Goal: Use online tool/utility: Utilize a website feature to perform a specific function

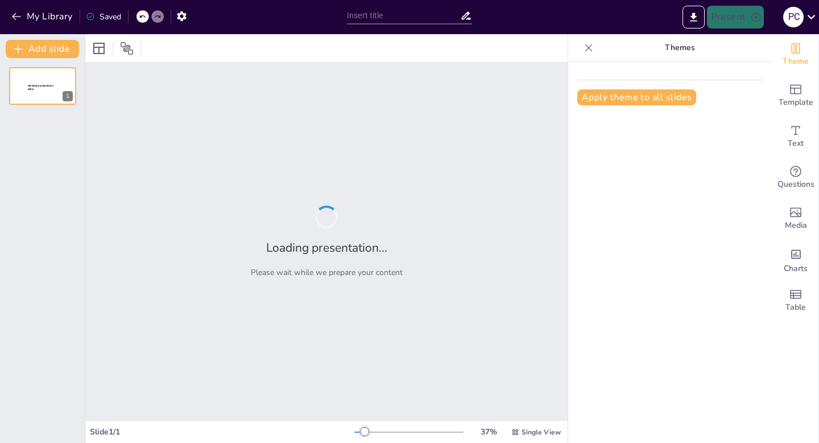
type input "Desperte Seu Poder: Apresentações que Impressionam"
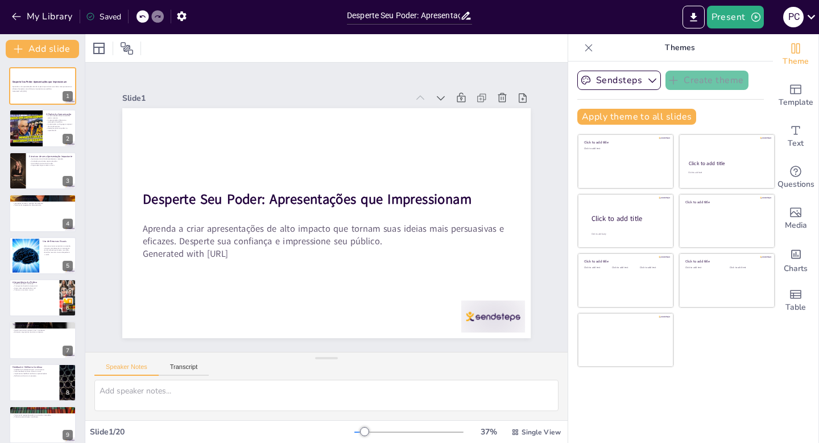
checkbox input "true"
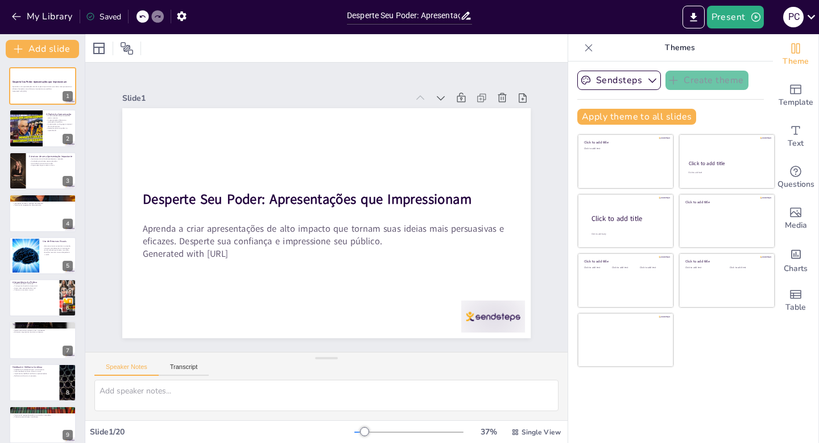
checkbox input "true"
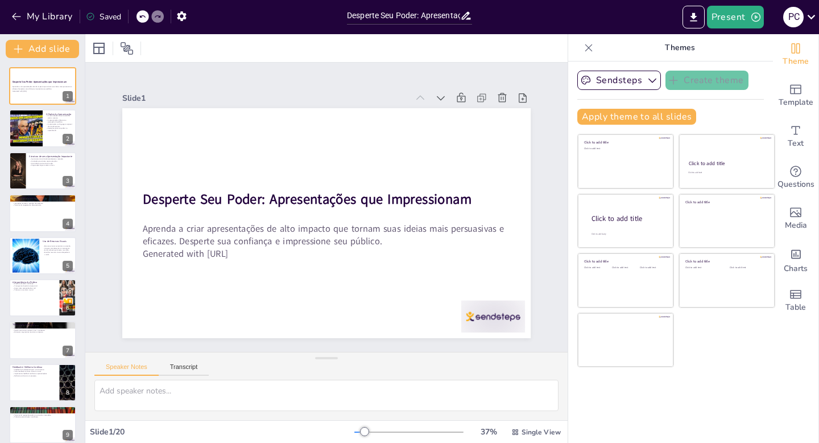
checkbox input "true"
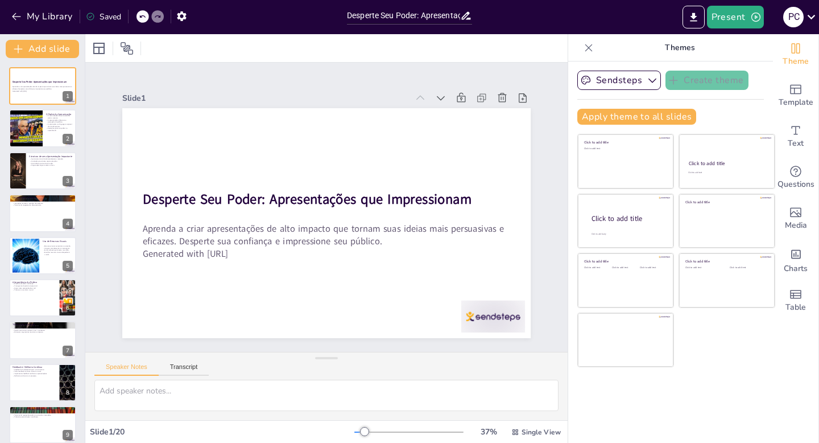
checkbox input "true"
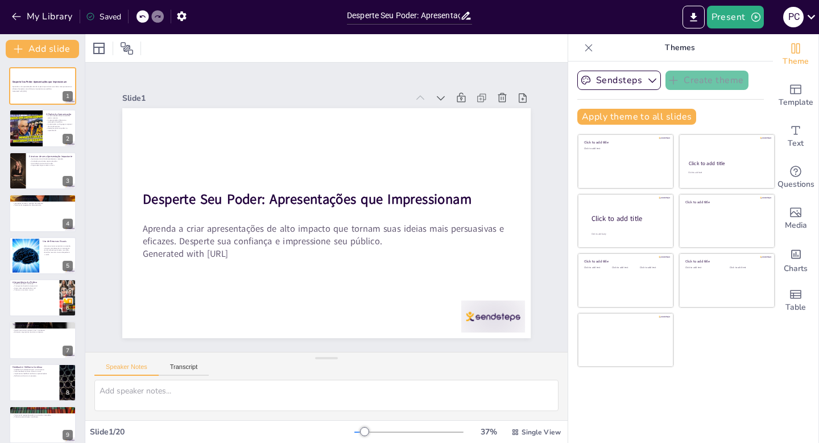
checkbox input "true"
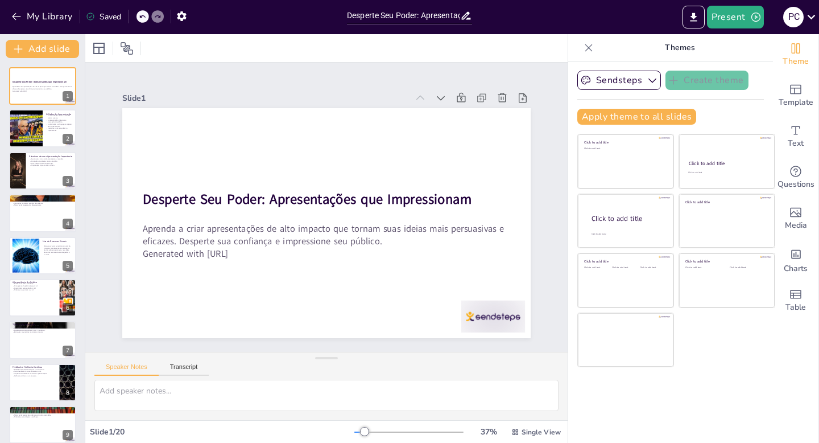
checkbox input "true"
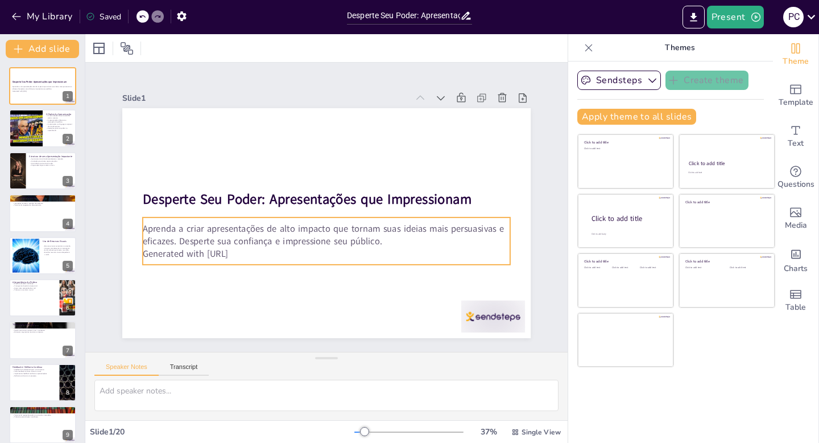
checkbox input "true"
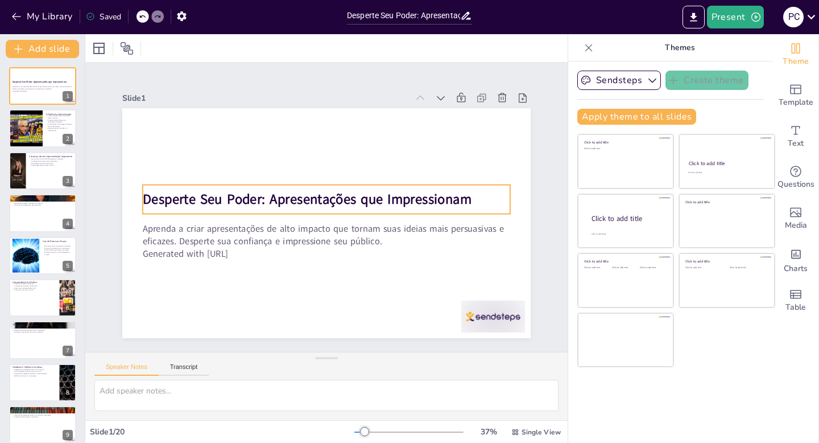
checkbox input "true"
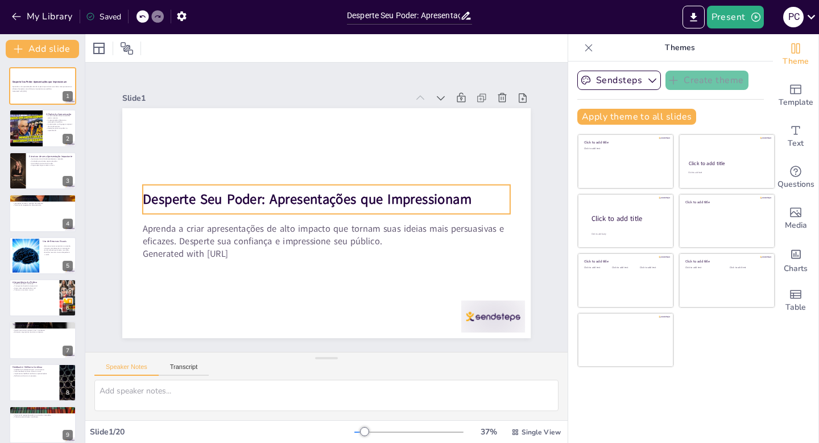
checkbox input "true"
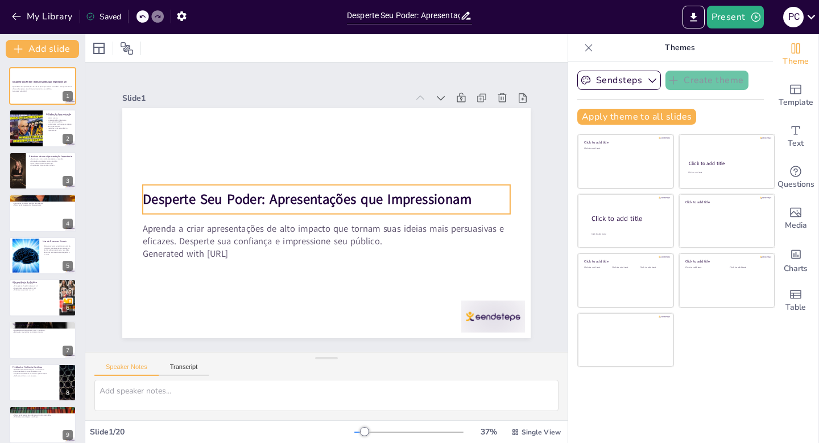
checkbox input "true"
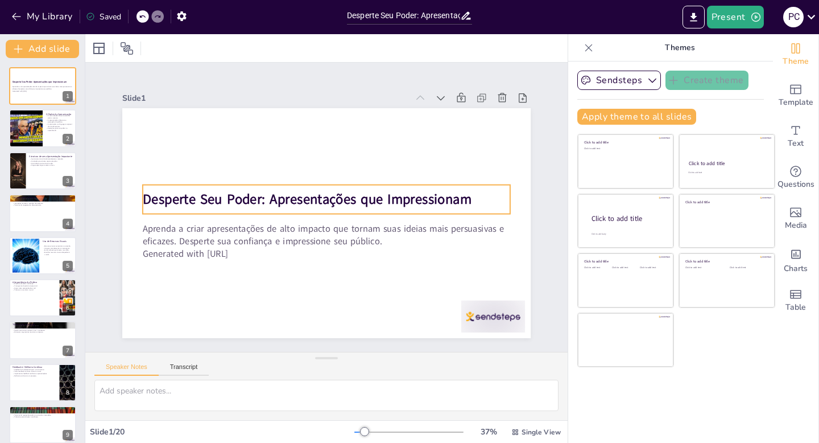
checkbox input "true"
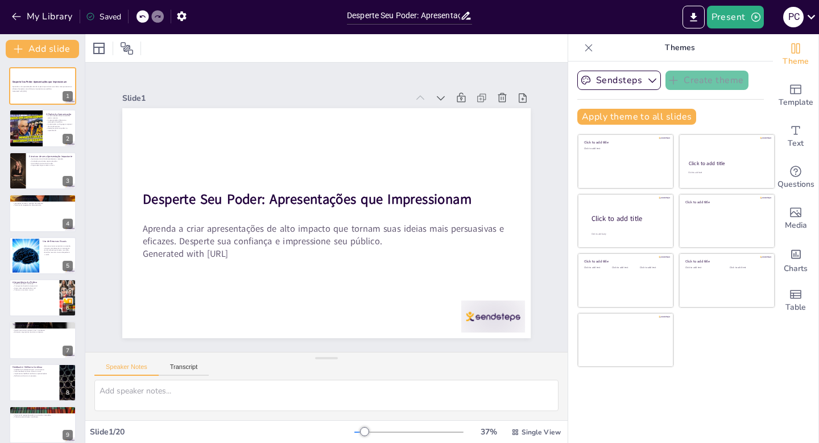
checkbox input "true"
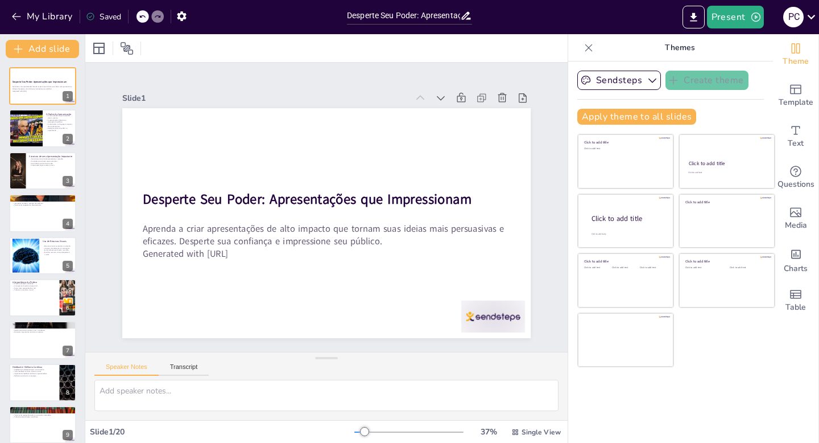
checkbox input "true"
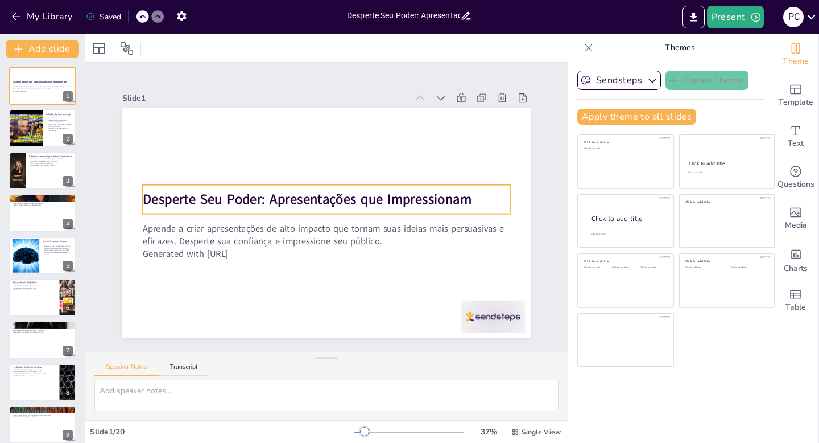
checkbox input "true"
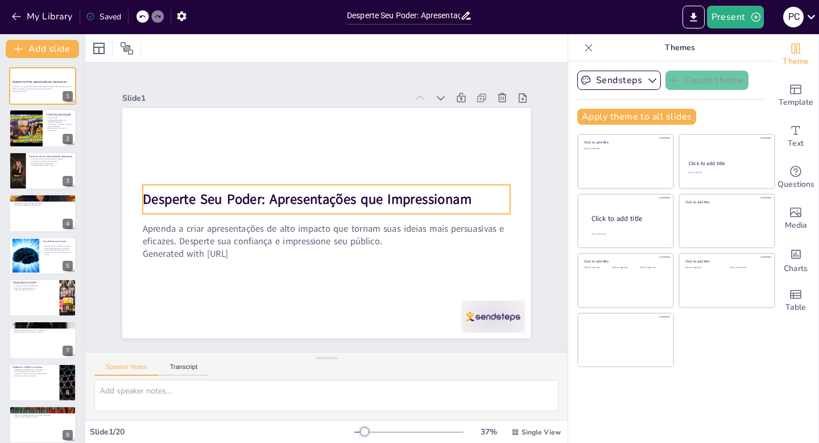
checkbox input "true"
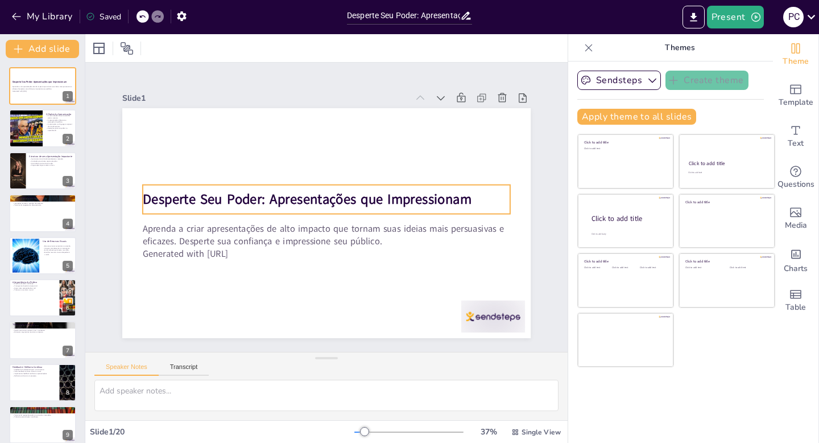
checkbox input "true"
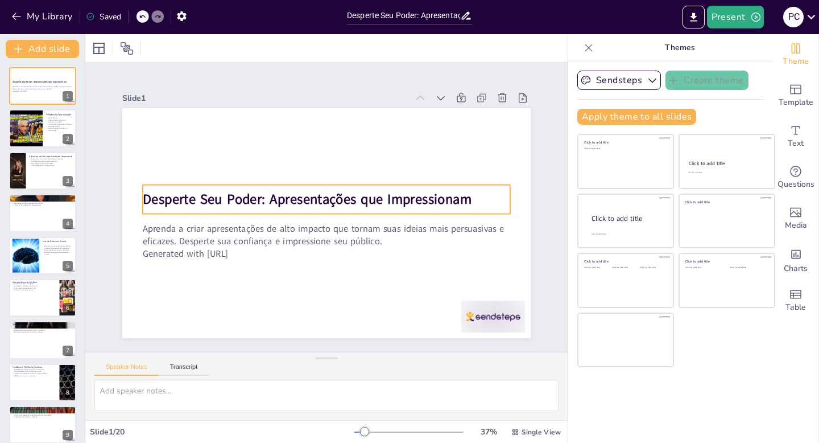
checkbox input "true"
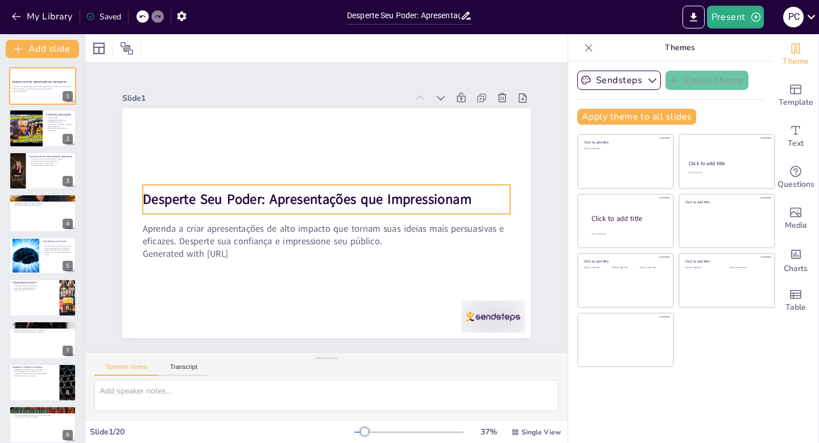
checkbox input "true"
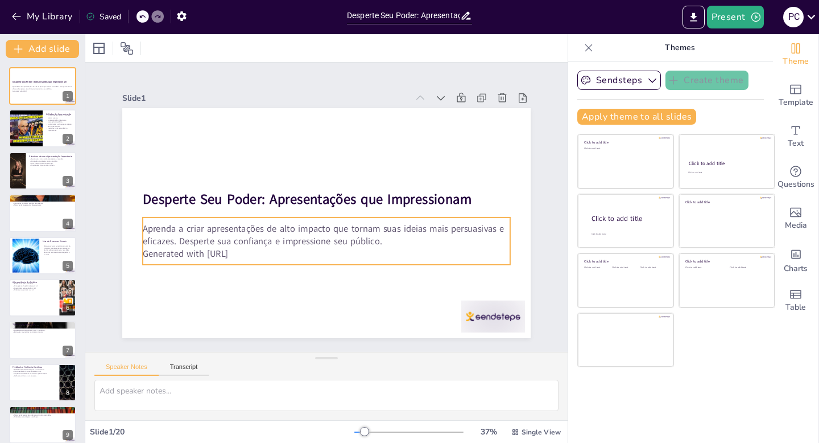
checkbox input "true"
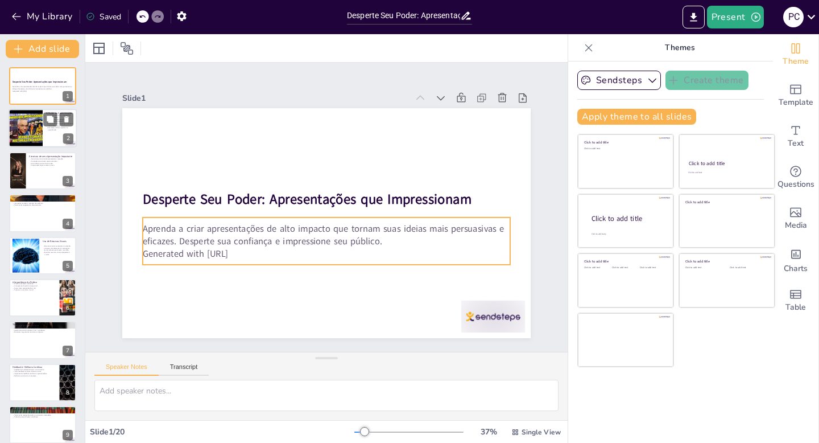
checkbox input "true"
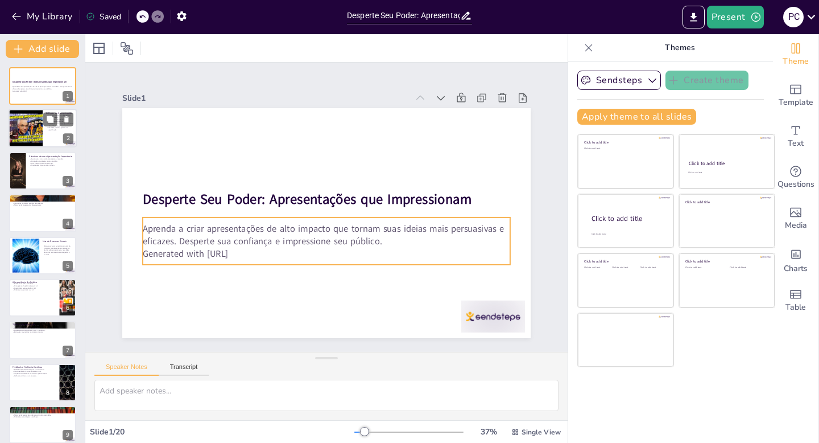
checkbox input "true"
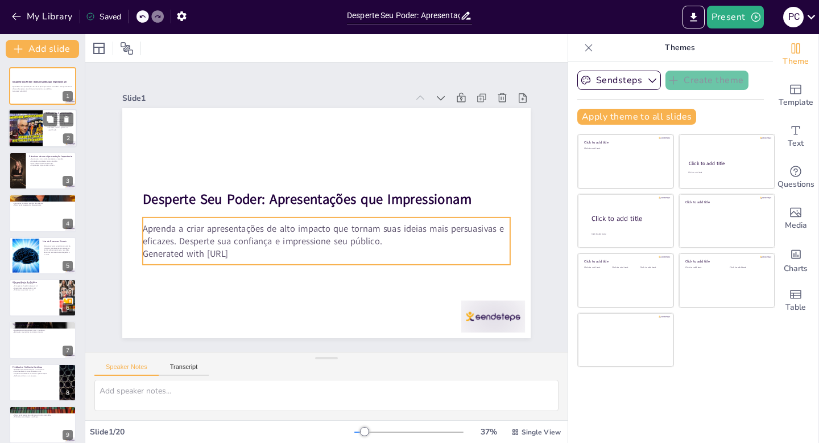
checkbox input "true"
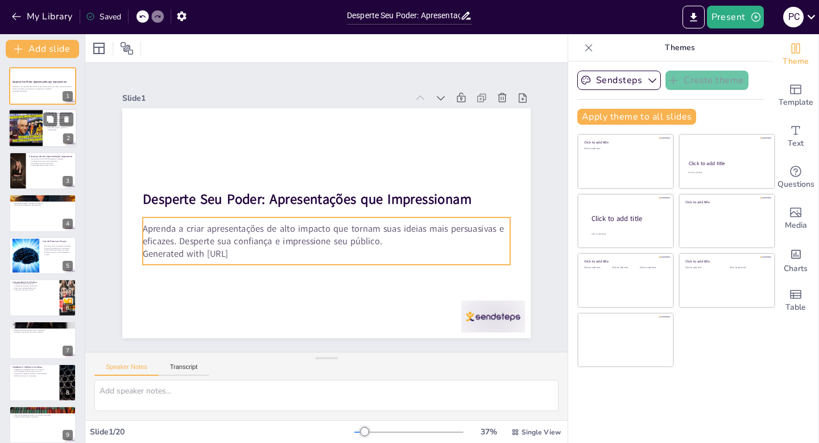
checkbox input "true"
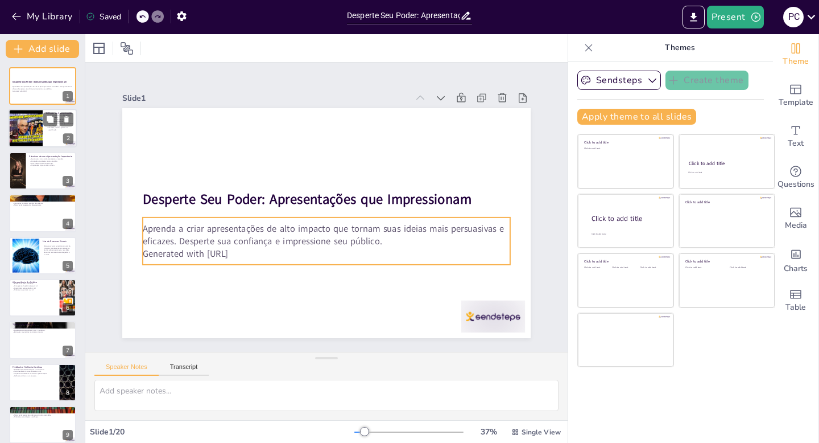
checkbox input "true"
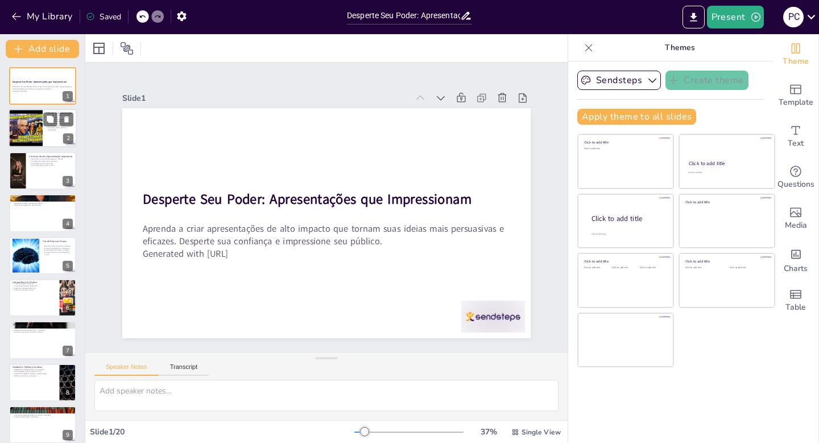
checkbox input "true"
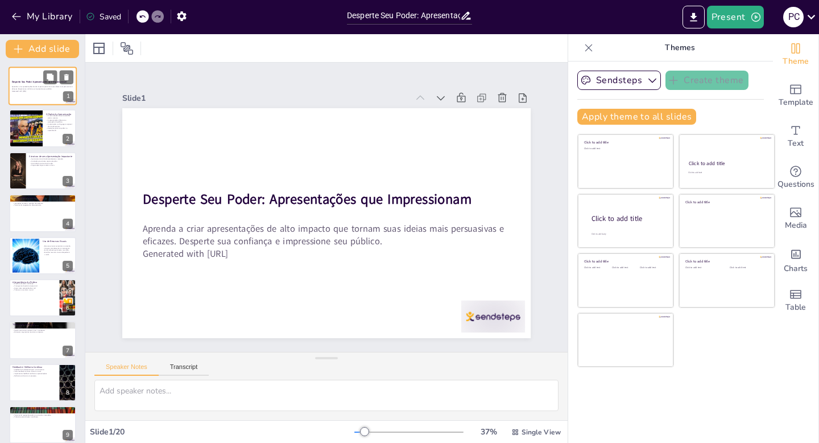
checkbox input "true"
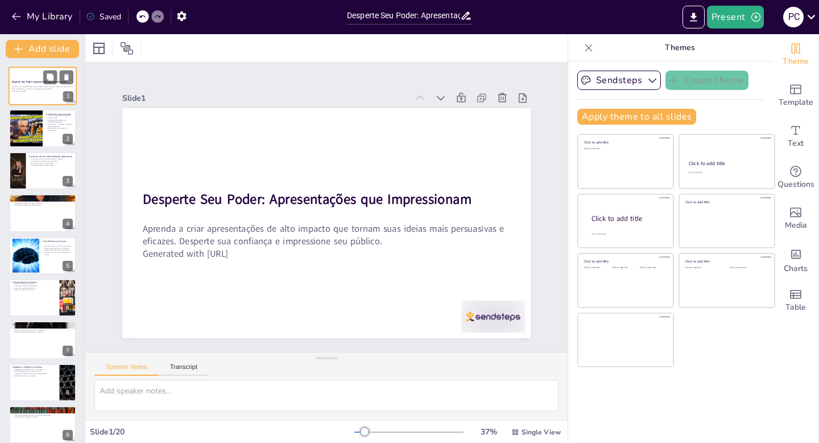
checkbox input "true"
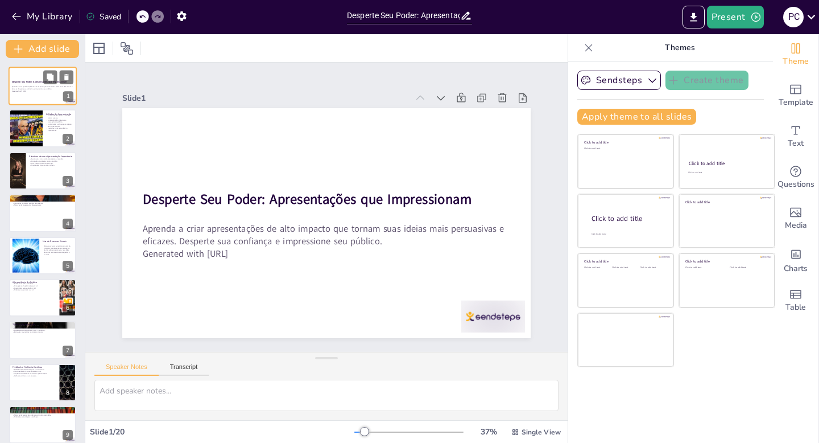
checkbox input "true"
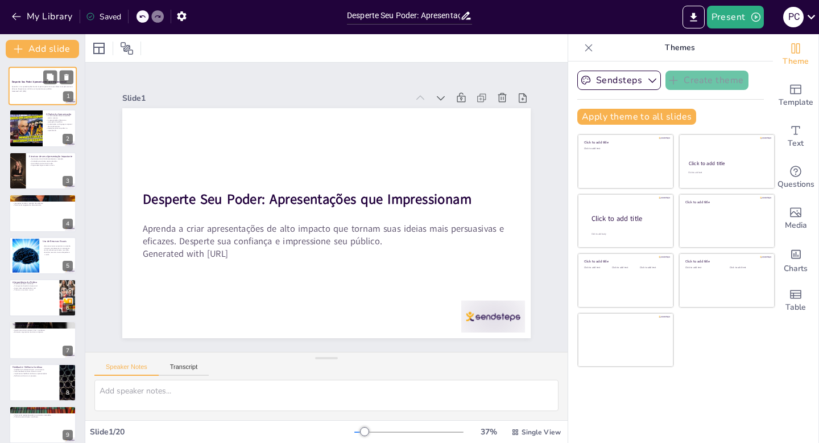
checkbox input "true"
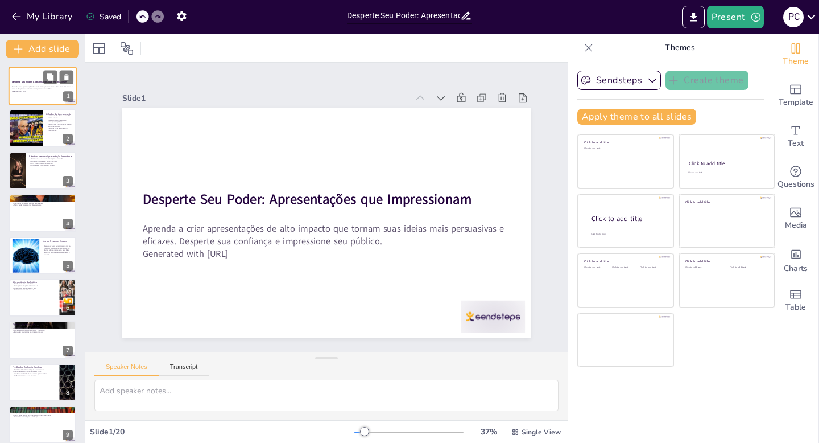
checkbox input "true"
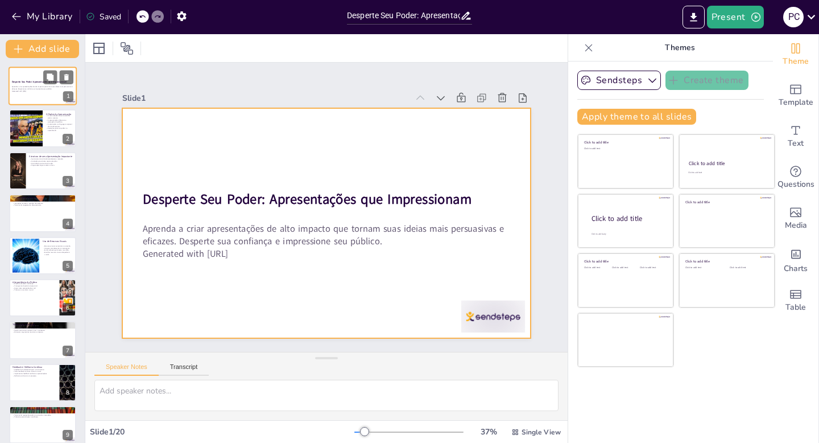
checkbox input "true"
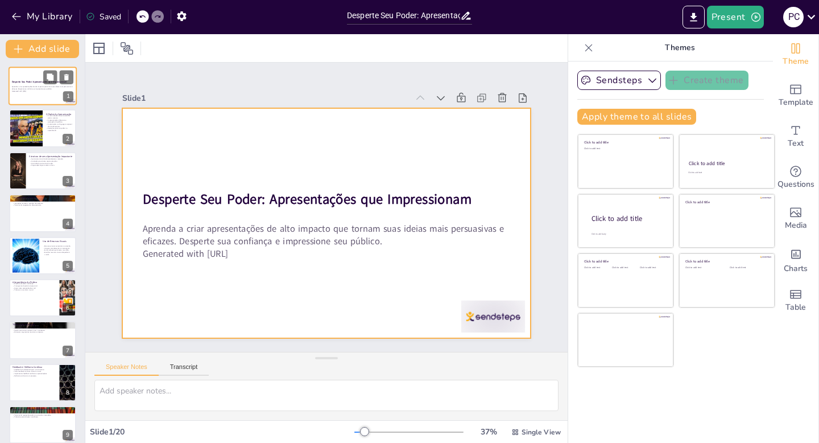
checkbox input "true"
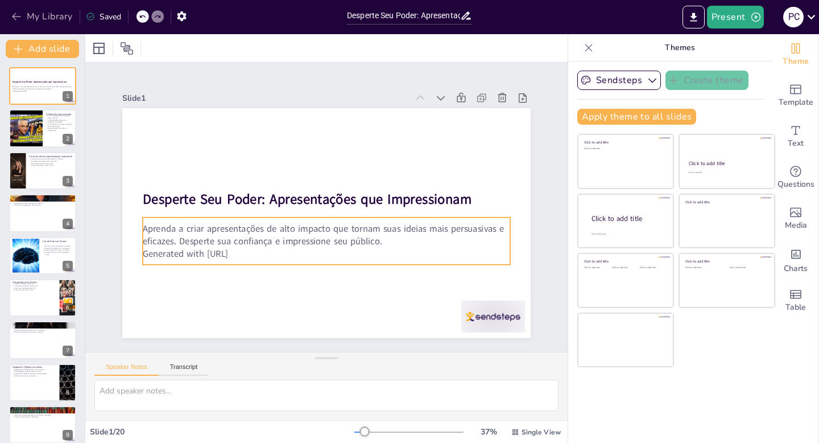
checkbox input "true"
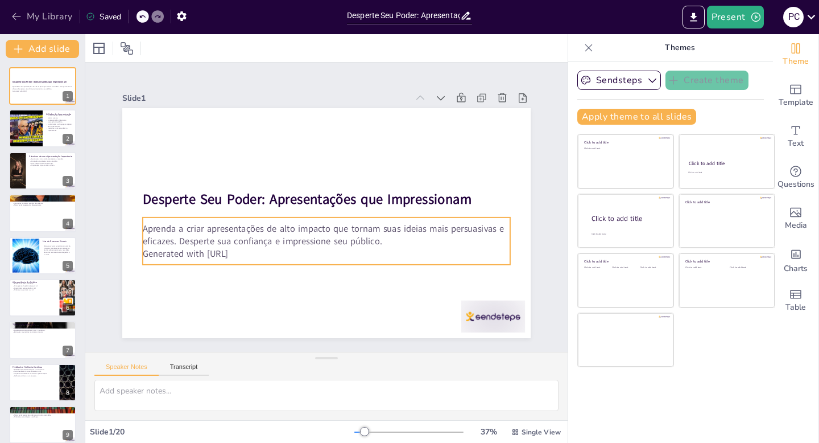
checkbox input "true"
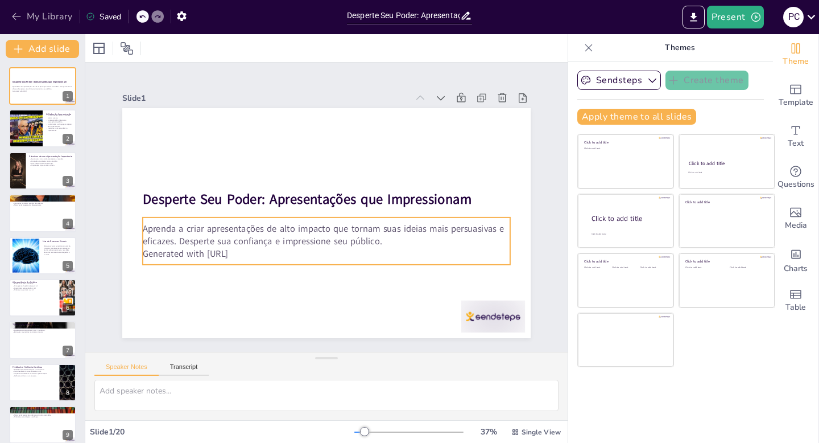
checkbox input "true"
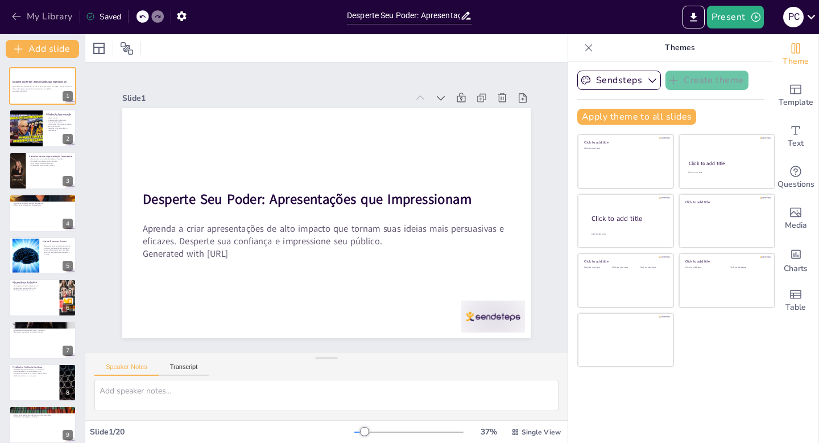
checkbox input "true"
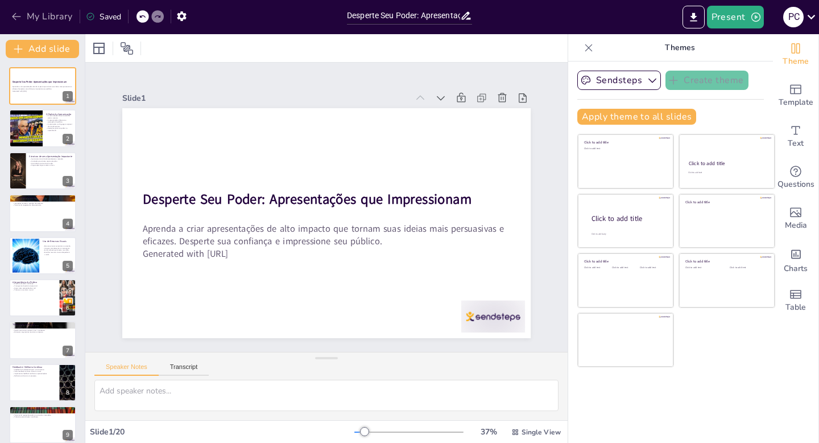
checkbox input "true"
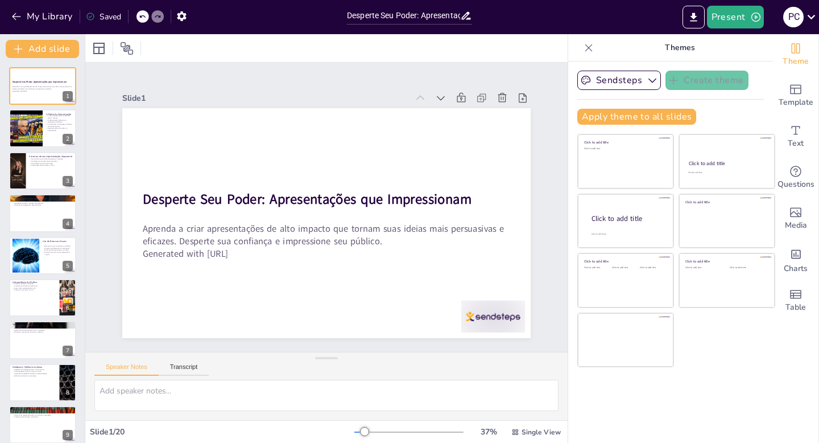
checkbox input "true"
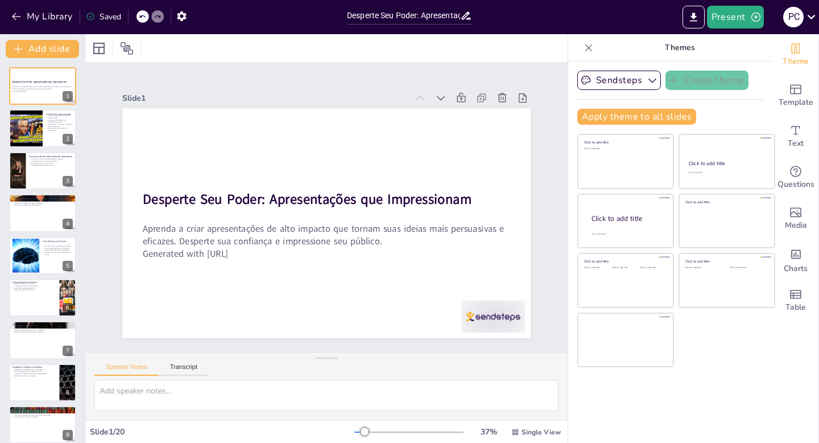
checkbox input "true"
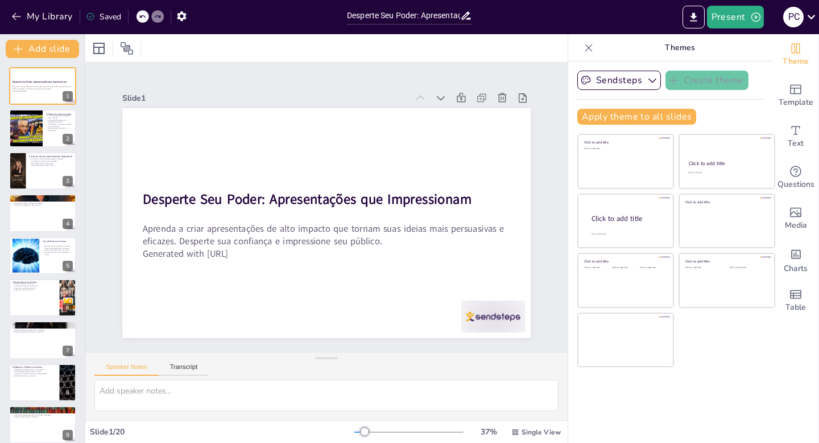
checkbox input "true"
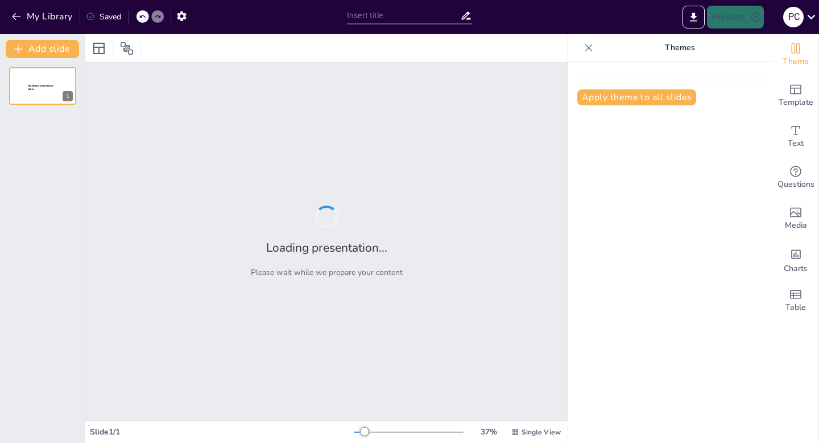
type input "Desperte Seu Poder: Apresentações que Impressionam"
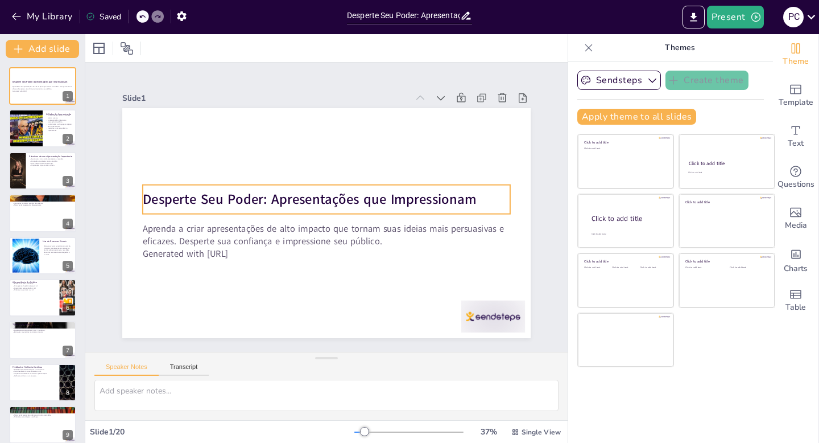
checkbox input "true"
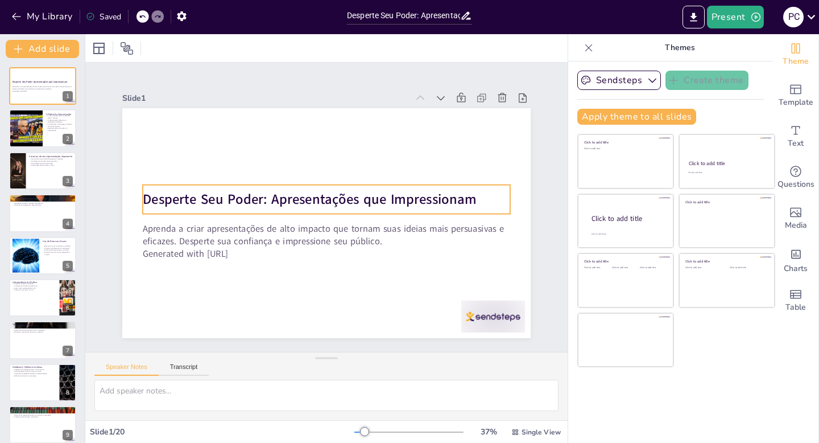
checkbox input "true"
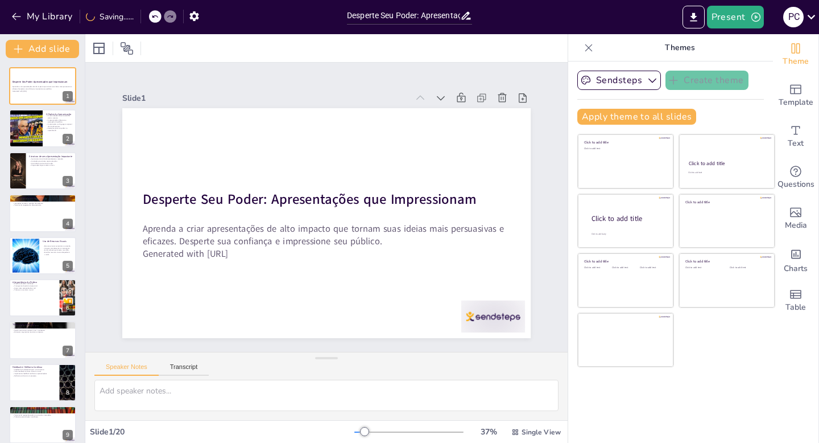
checkbox input "true"
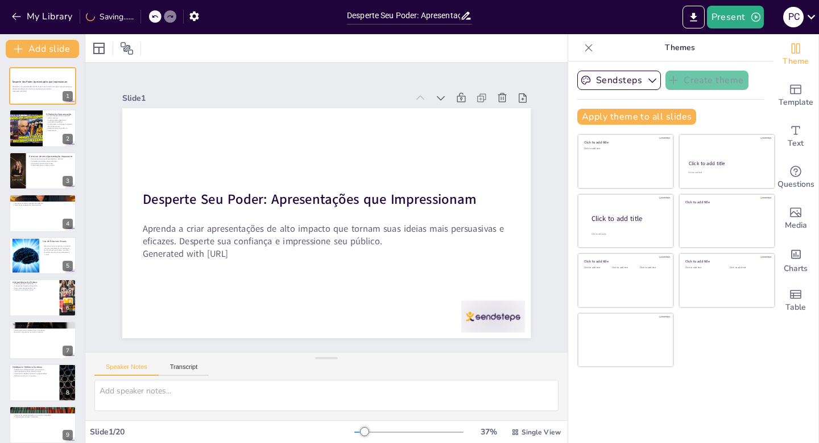
checkbox input "true"
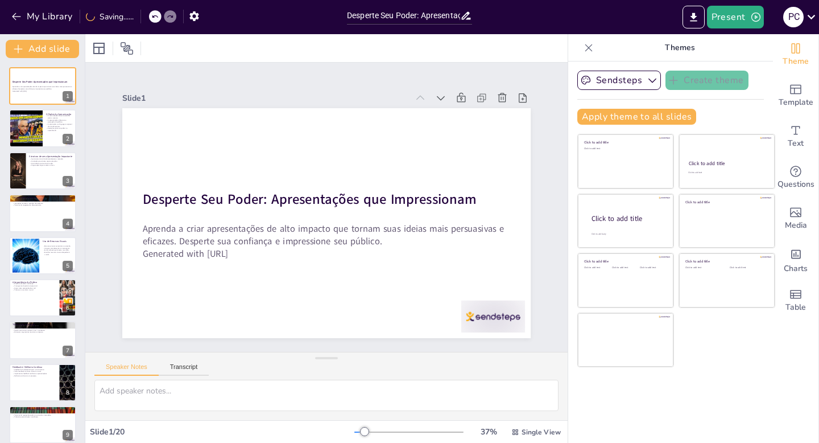
checkbox input "true"
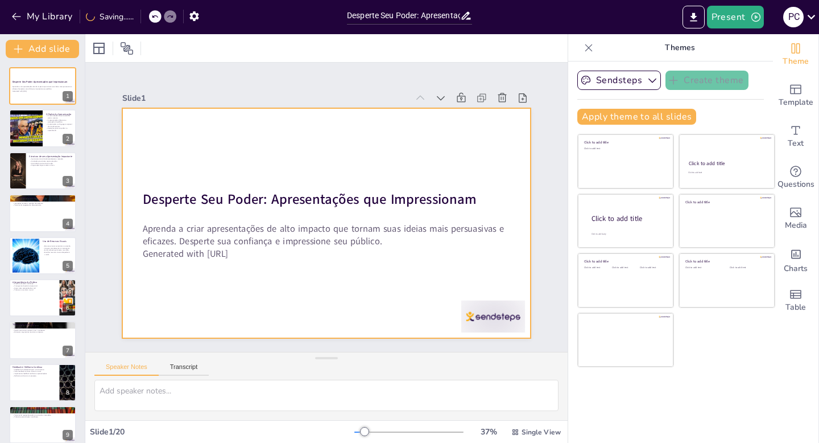
checkbox input "true"
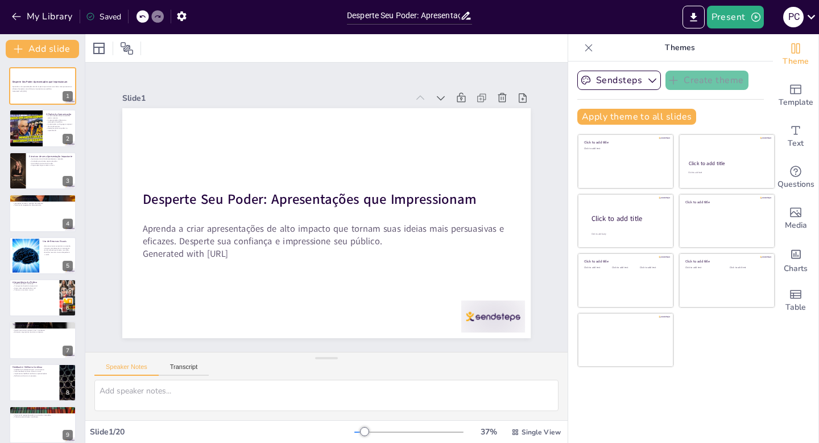
checkbox input "true"
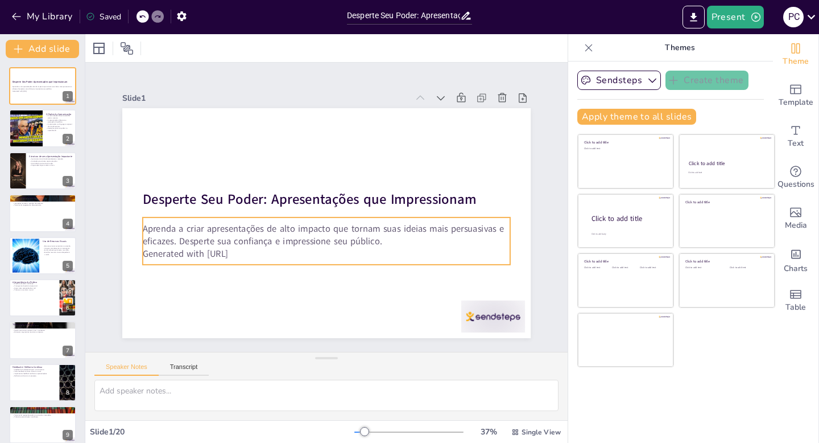
checkbox input "true"
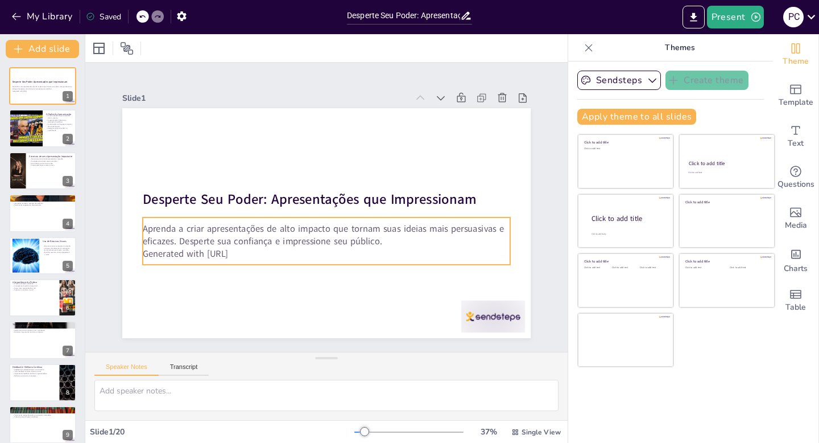
checkbox input "true"
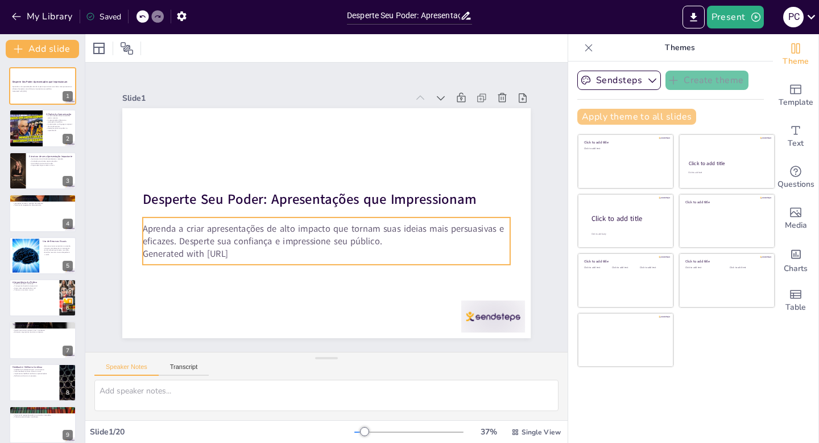
checkbox input "true"
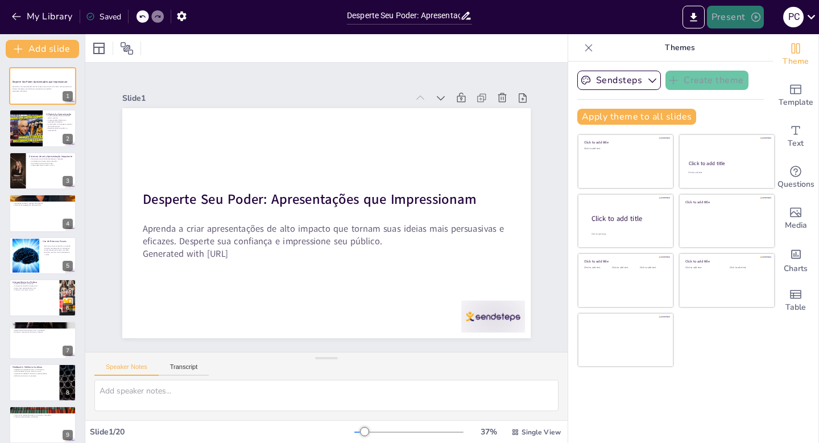
click at [741, 13] on button "Present" at bounding box center [735, 17] width 57 height 23
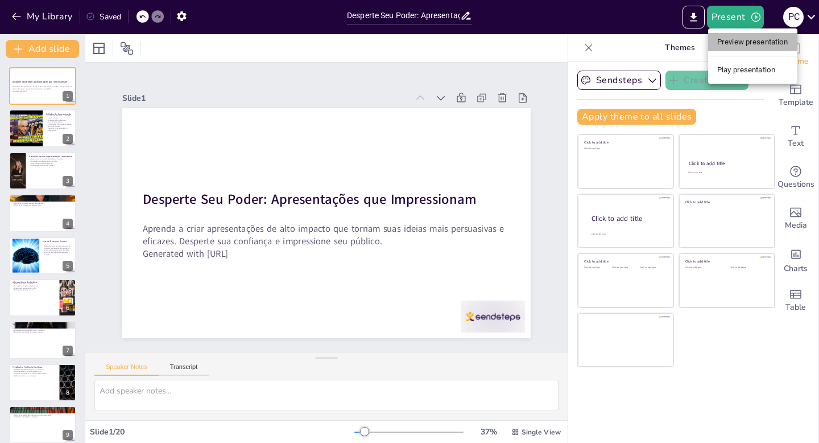
click at [741, 42] on li "Preview presentation" at bounding box center [752, 42] width 89 height 18
